Goal: Transaction & Acquisition: Purchase product/service

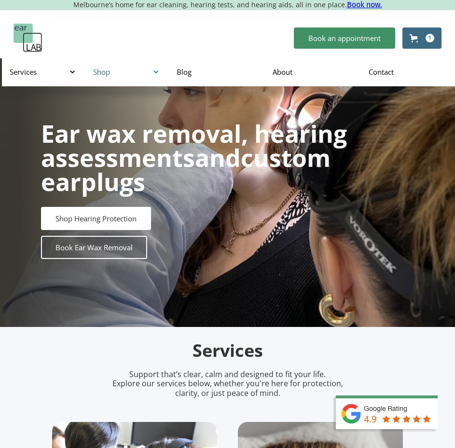
click at [122, 74] on div "Shop" at bounding box center [125, 72] width 64 height 10
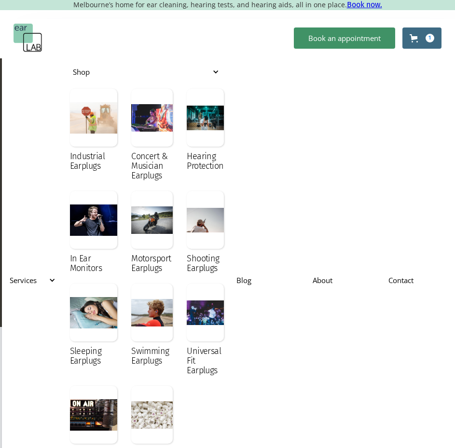
click at [162, 404] on div at bounding box center [151, 415] width 41 height 58
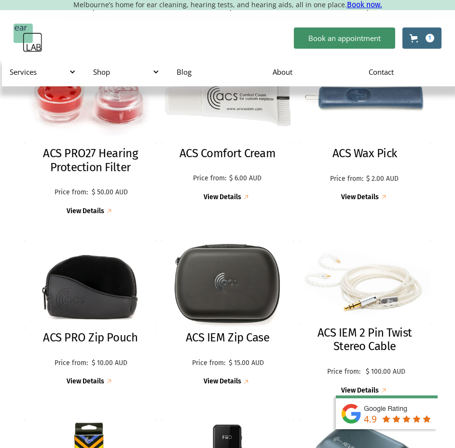
scroll to position [619, 0]
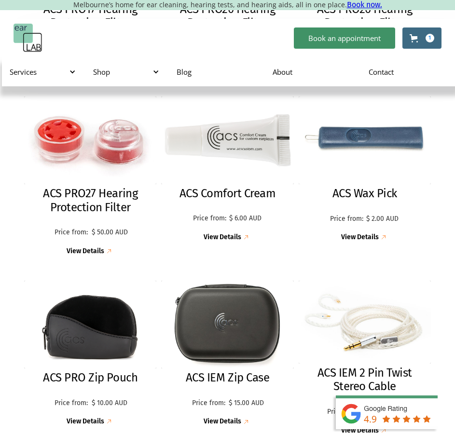
drag, startPoint x: 0, startPoint y: 0, endPoint x: 443, endPoint y: 189, distance: 481.2
click at [234, 166] on img at bounding box center [227, 140] width 141 height 93
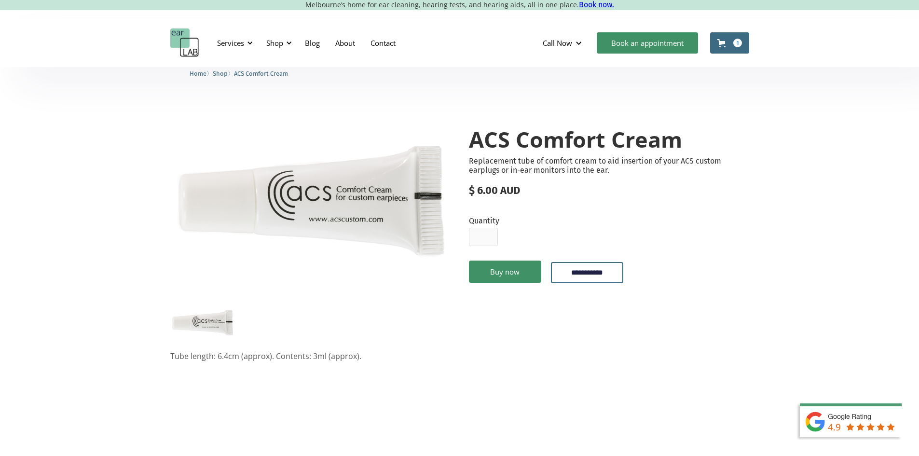
click at [193, 40] on img "home" at bounding box center [184, 42] width 29 height 29
